Goal: Task Accomplishment & Management: Complete application form

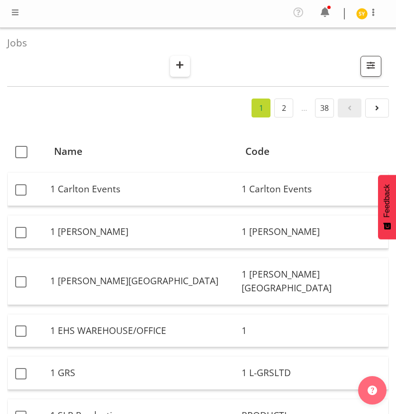
click at [175, 62] on span "button" at bounding box center [180, 65] width 12 height 12
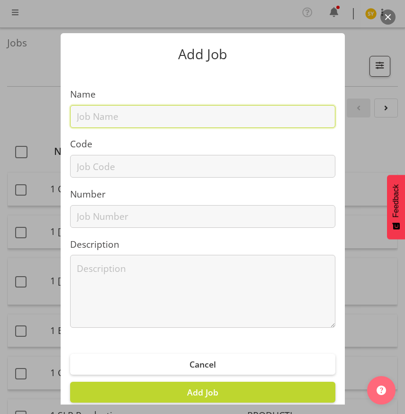
click at [79, 122] on input "text" at bounding box center [202, 116] width 265 height 23
paste input "1250910A"
type input "1250910A"
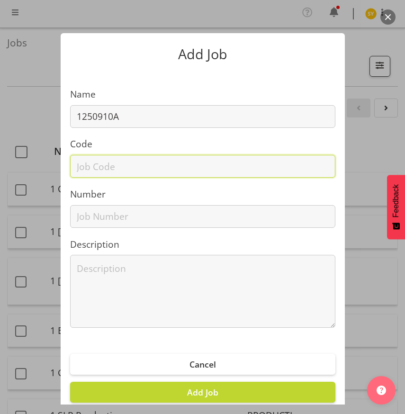
click at [88, 171] on input "text" at bounding box center [202, 166] width 265 height 23
paste input "1250910A"
type input "1250910A"
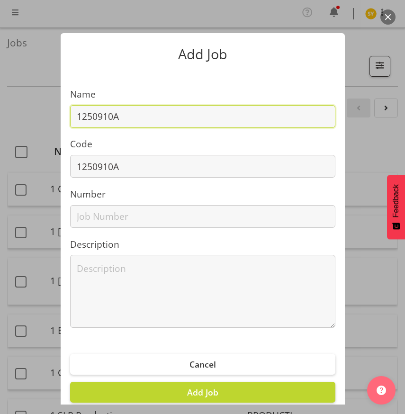
click at [143, 110] on input "1250910A" at bounding box center [202, 116] width 265 height 23
paste input "FSC 2025 - AIA"
drag, startPoint x: 227, startPoint y: 113, endPoint x: 10, endPoint y: 114, distance: 216.7
click at [10, 114] on div "Add Job Name 1250910A - FSC 2025 - AIA Code 1250910A Number Description Cancel …" at bounding box center [202, 206] width 405 height 395
type input "1250910A - FSC 2025 - AIA"
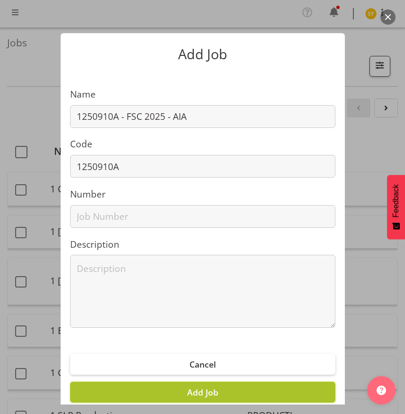
click at [205, 394] on span "Add Job" at bounding box center [202, 391] width 31 height 11
